Goal: Information Seeking & Learning: Learn about a topic

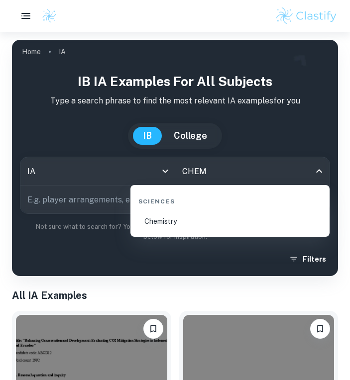
click at [164, 221] on li "Chemistry" at bounding box center [229, 221] width 191 height 23
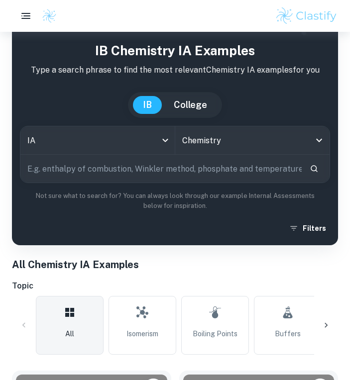
scroll to position [127, 0]
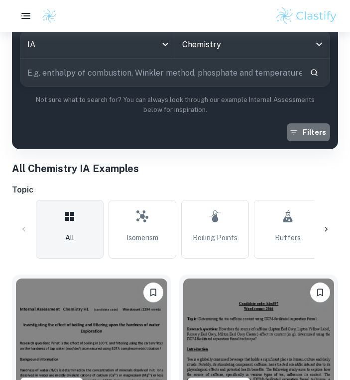
click at [303, 131] on button "Filters" at bounding box center [308, 132] width 43 height 18
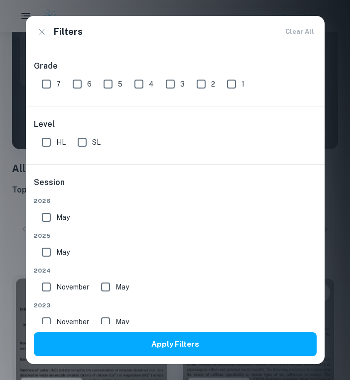
click at [44, 83] on input "7" at bounding box center [46, 84] width 20 height 20
checkbox input "true"
click at [85, 146] on input "SL" at bounding box center [82, 142] width 20 height 20
checkbox input "true"
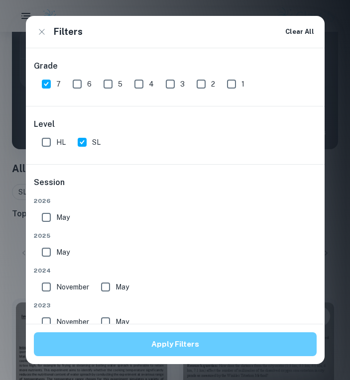
click at [111, 339] on button "Apply Filters" at bounding box center [175, 345] width 283 height 24
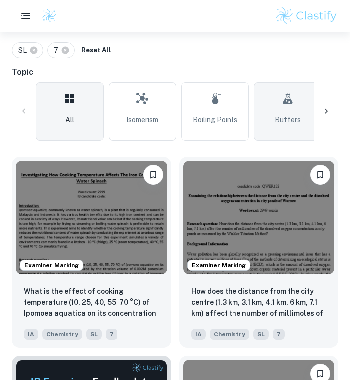
scroll to position [190, 0]
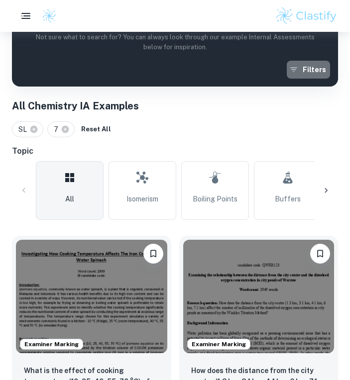
click at [306, 71] on button "Filters" at bounding box center [308, 70] width 43 height 18
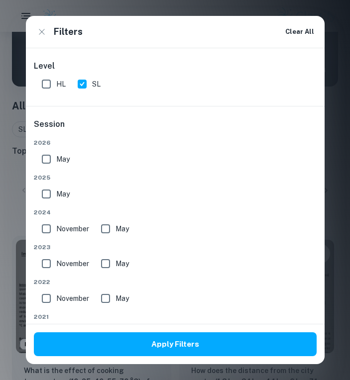
scroll to position [52, 0]
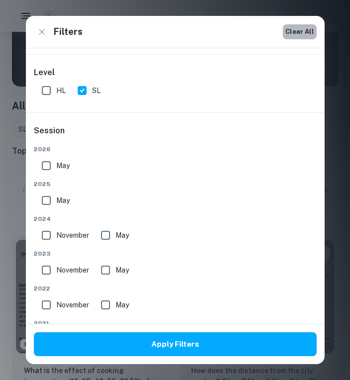
click at [306, 35] on button "Clear All" at bounding box center [300, 31] width 34 height 15
checkbox input "false"
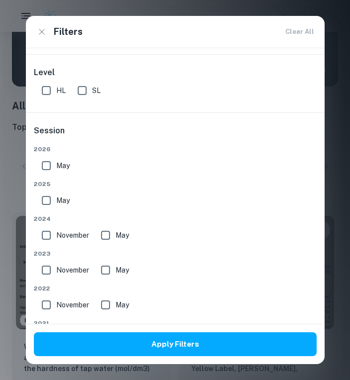
click at [87, 95] on input "SL" at bounding box center [82, 91] width 20 height 20
checkbox input "true"
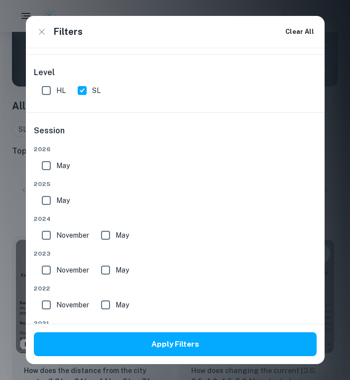
scroll to position [0, 0]
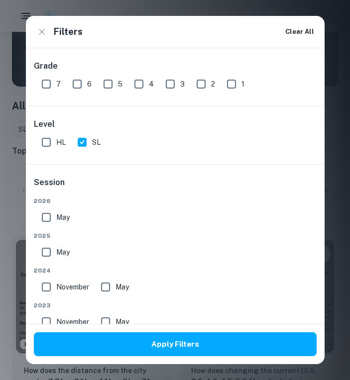
click at [44, 85] on input "7" at bounding box center [46, 84] width 20 height 20
checkbox input "true"
click at [71, 82] on input "6" at bounding box center [77, 84] width 20 height 20
checkbox input "true"
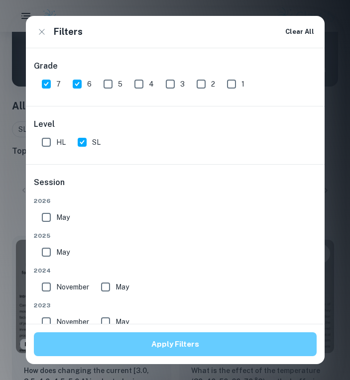
click at [121, 348] on button "Apply Filters" at bounding box center [175, 345] width 283 height 24
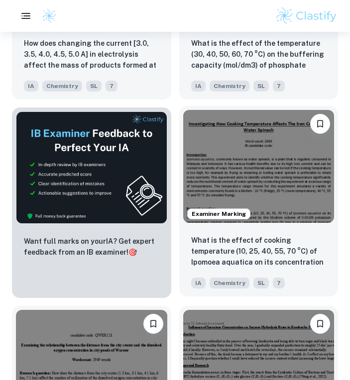
scroll to position [364, 0]
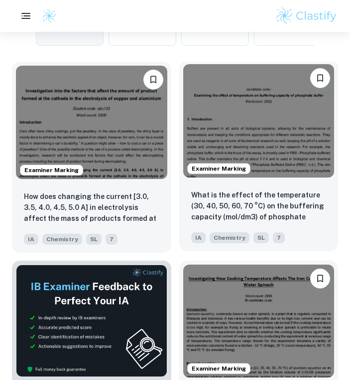
click at [268, 167] on img at bounding box center [258, 120] width 151 height 113
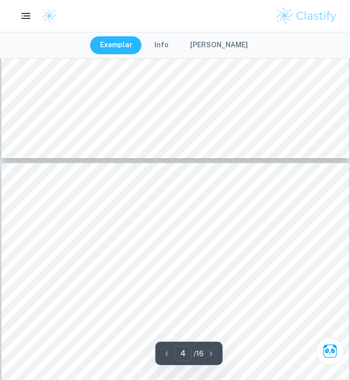
scroll to position [1504, 0]
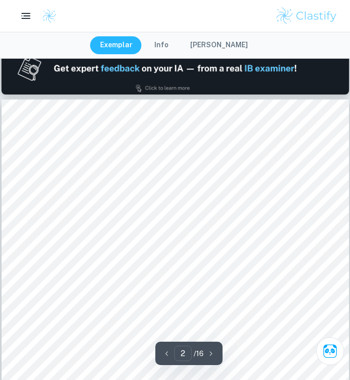
type input "1"
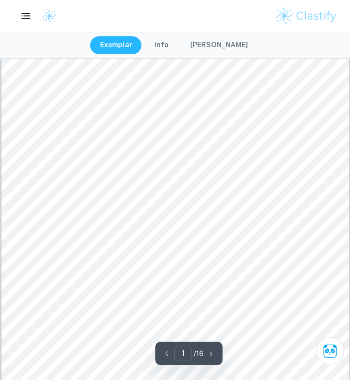
scroll to position [0, 0]
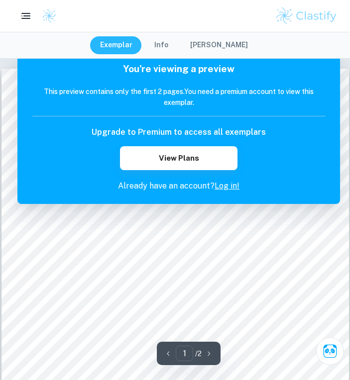
click at [172, 91] on h6 "This preview contains only the first 2 pages. You need a premium account to vie…" at bounding box center [178, 97] width 293 height 22
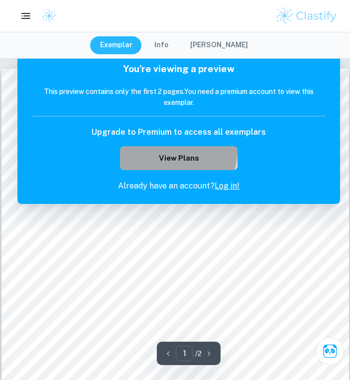
click at [170, 152] on button "View Plans" at bounding box center [178, 158] width 117 height 24
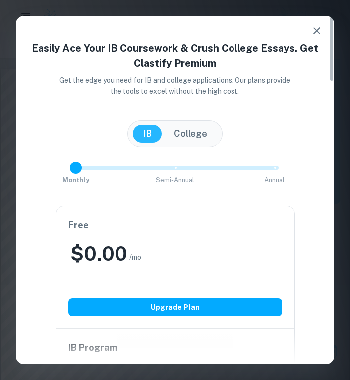
drag, startPoint x: 274, startPoint y: 167, endPoint x: 83, endPoint y: 169, distance: 191.2
click at [82, 169] on span at bounding box center [76, 168] width 12 height 12
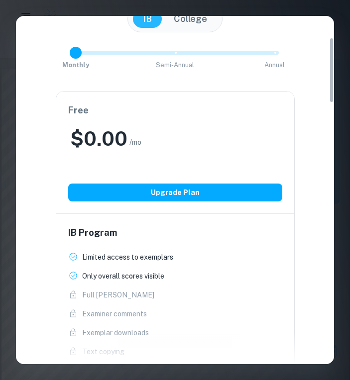
scroll to position [114, 0]
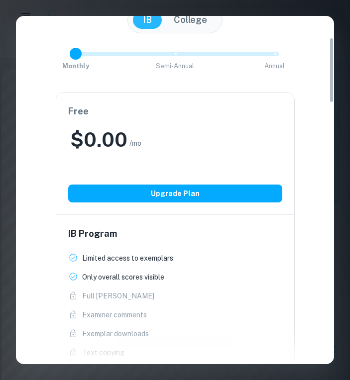
click at [177, 53] on span at bounding box center [175, 54] width 207 height 4
click at [275, 52] on span at bounding box center [175, 54] width 207 height 4
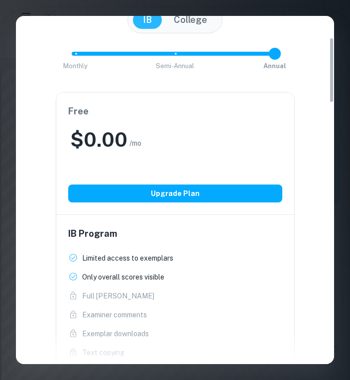
type input "0"
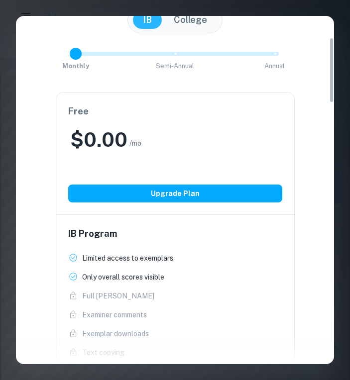
drag, startPoint x: 275, startPoint y: 52, endPoint x: 57, endPoint y: 53, distance: 217.5
click at [57, 53] on div "Monthly Semi-Annual Annual Save 40%" at bounding box center [175, 58] width 294 height 27
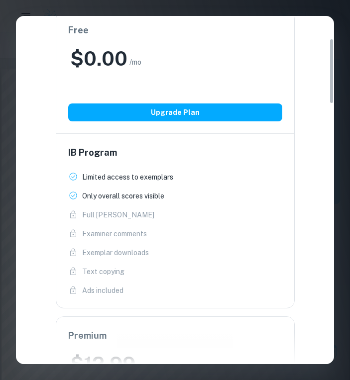
scroll to position [0, 0]
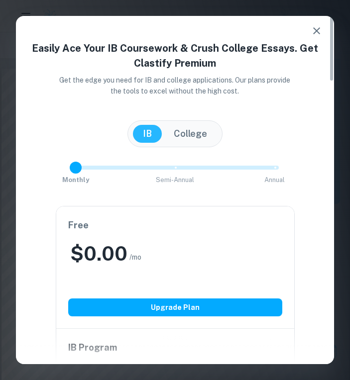
click at [318, 30] on icon "button" at bounding box center [317, 31] width 12 height 12
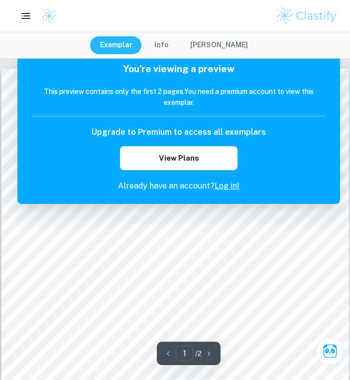
click at [173, 48] on button "Info" at bounding box center [161, 45] width 34 height 18
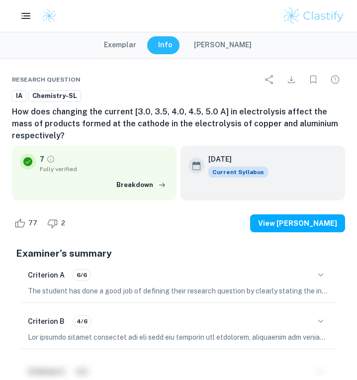
click at [224, 43] on button "[PERSON_NAME]" at bounding box center [223, 45] width 78 height 18
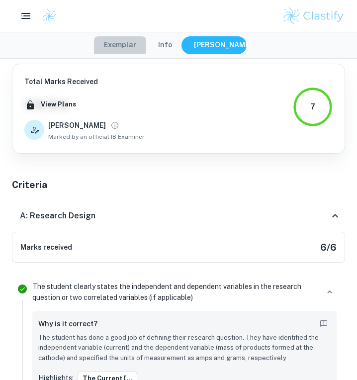
click at [119, 45] on button "Exemplar" at bounding box center [120, 45] width 52 height 18
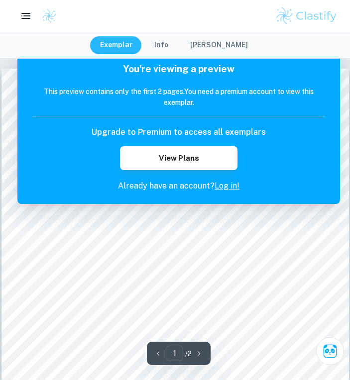
click at [125, 46] on button "Exemplar" at bounding box center [116, 45] width 52 height 18
